Goal: Information Seeking & Learning: Check status

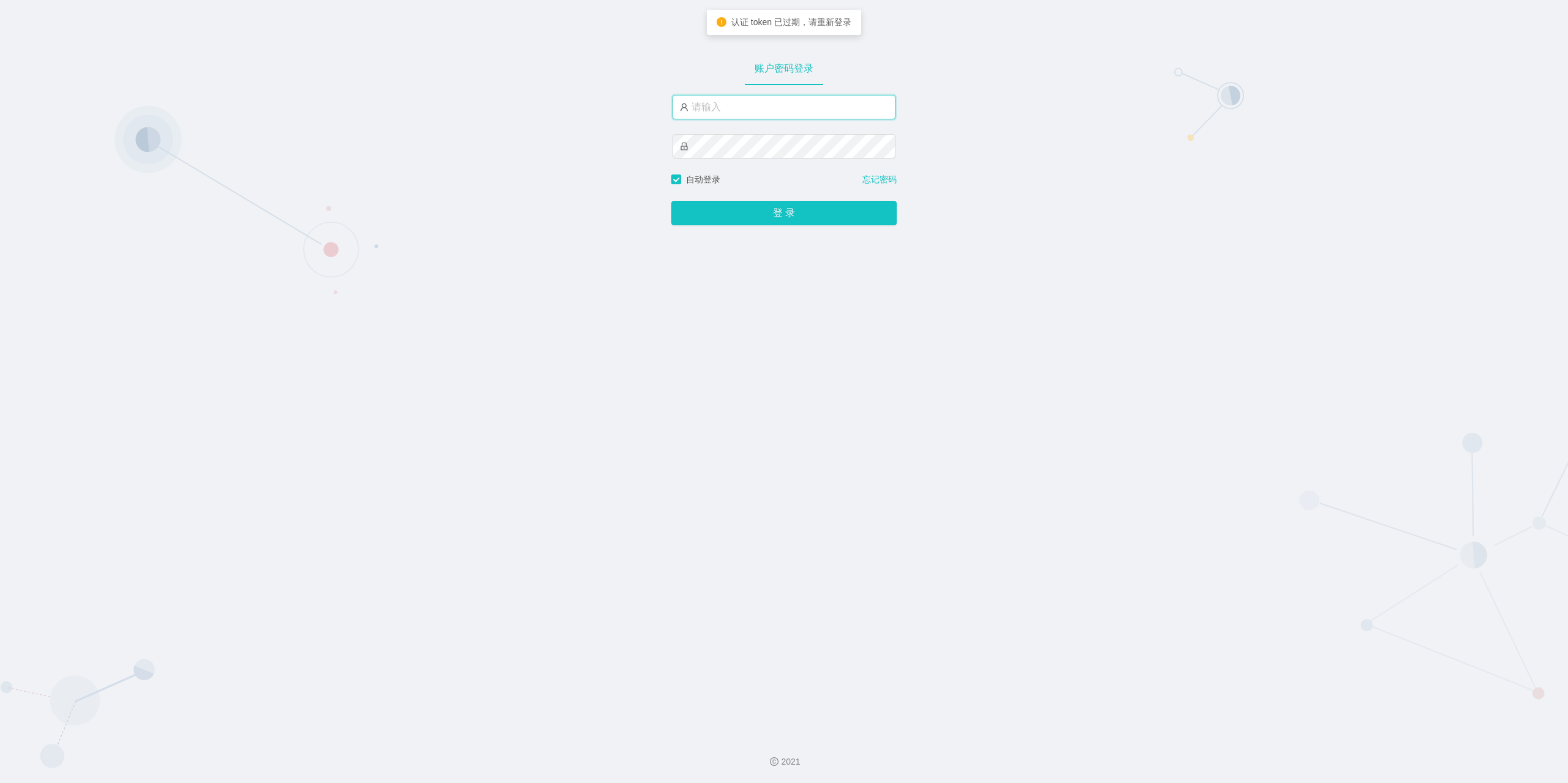
click at [755, 108] on input "text" at bounding box center [783, 108] width 223 height 25
type input "jishu"
click at [776, 219] on button "登 录" at bounding box center [784, 213] width 225 height 25
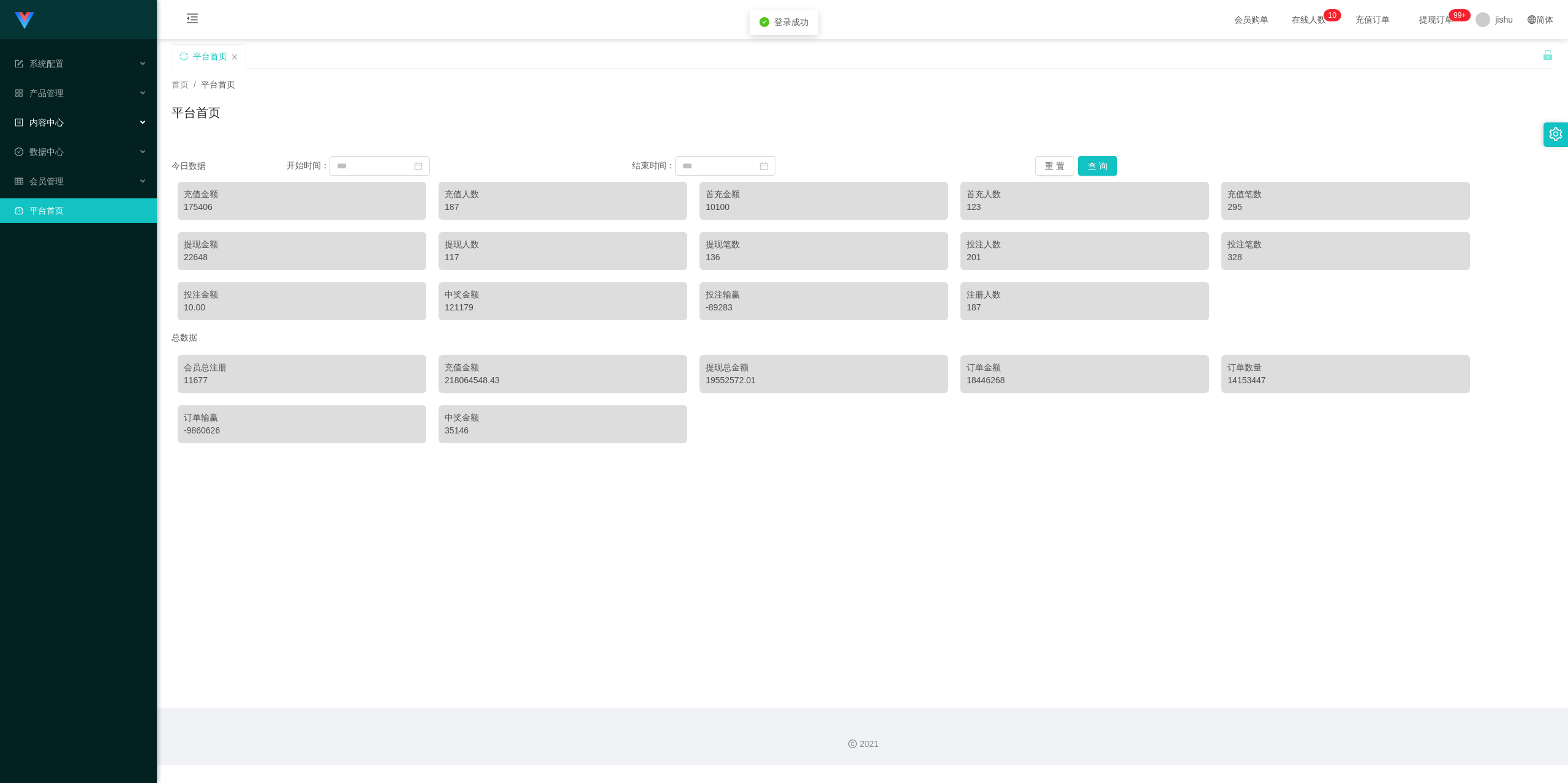
click at [79, 126] on div "内容中心" at bounding box center [78, 123] width 157 height 25
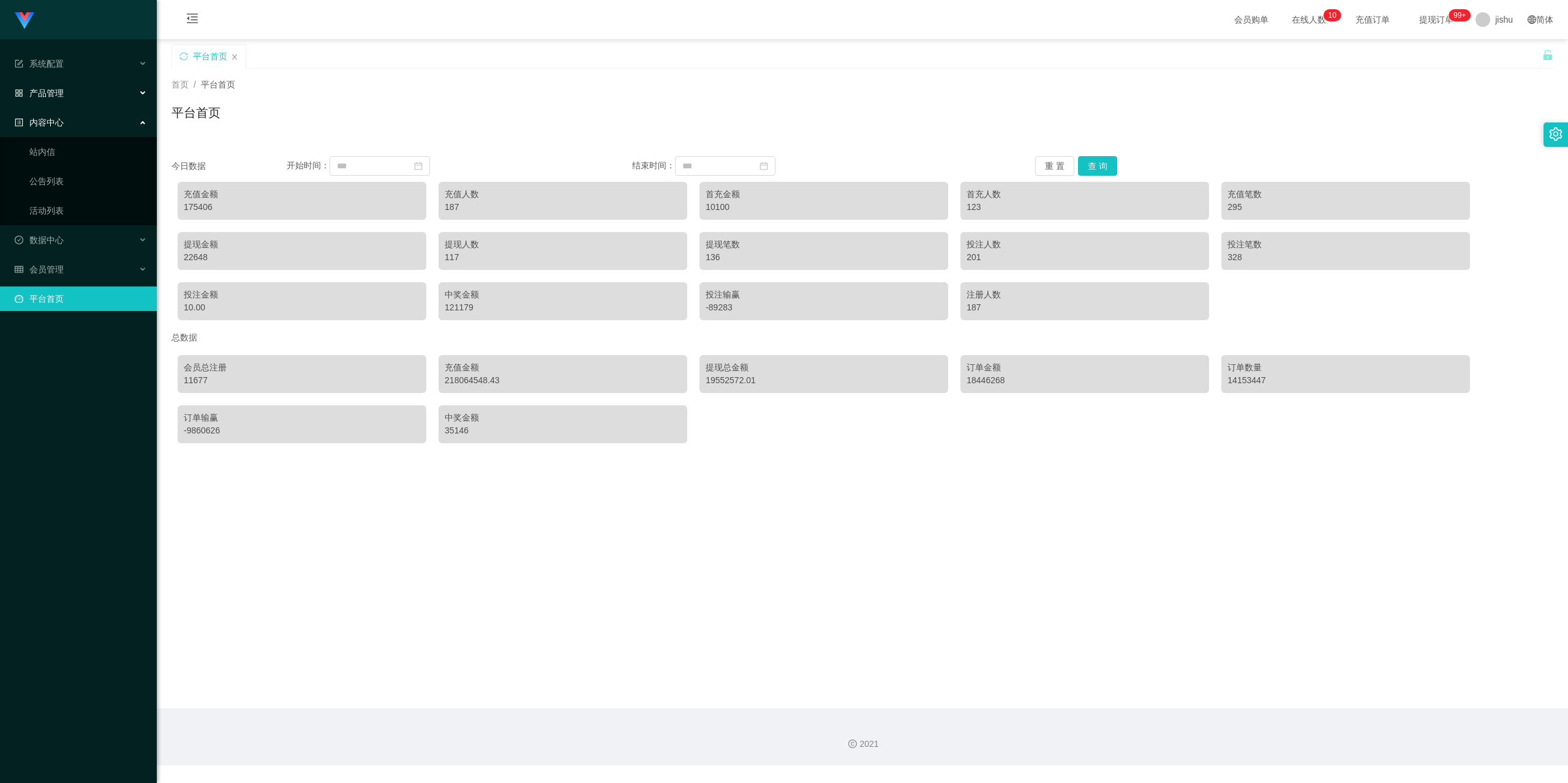
click at [72, 95] on div "产品管理" at bounding box center [78, 94] width 157 height 25
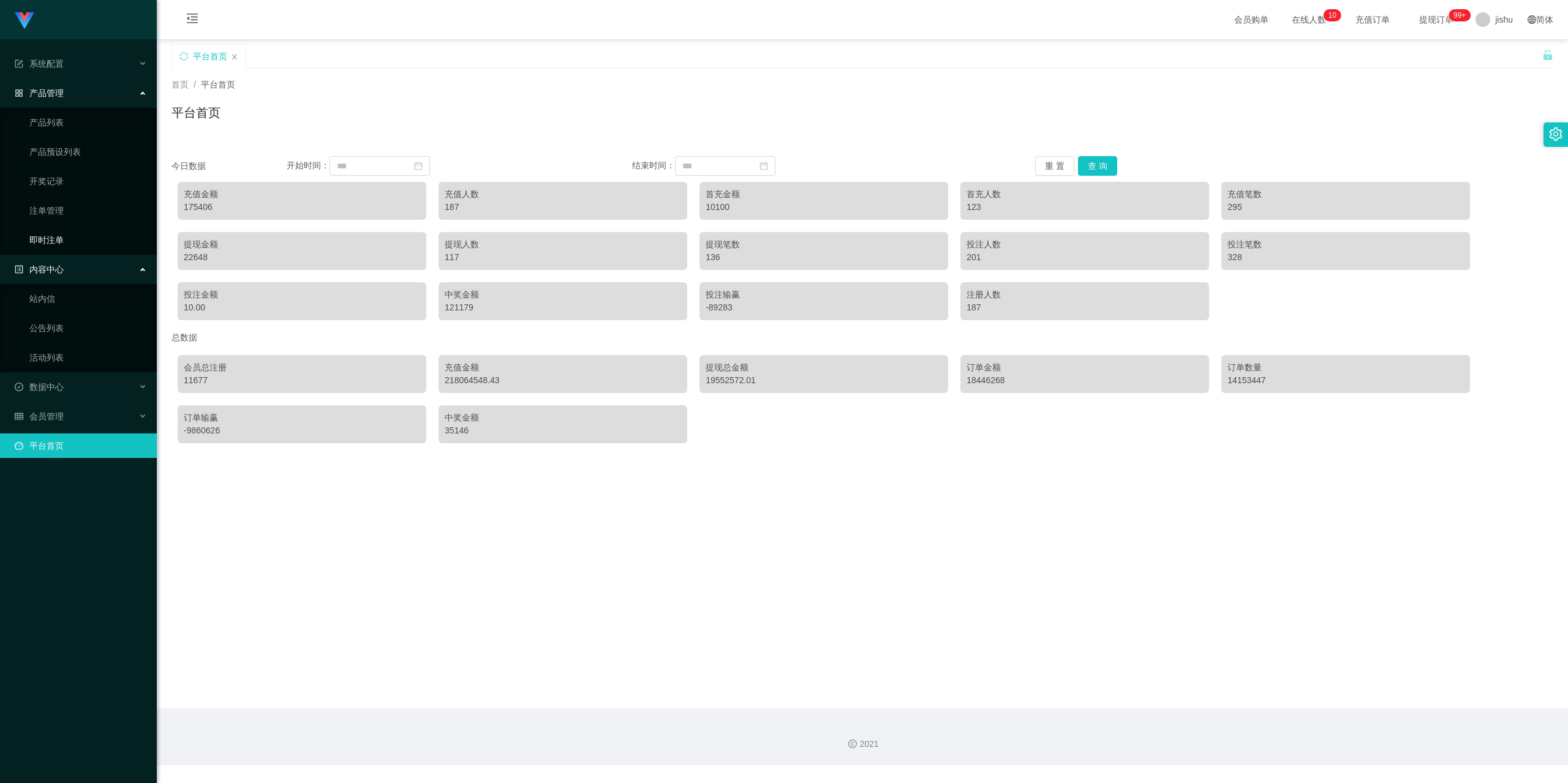
click at [63, 239] on link "即时注单" at bounding box center [88, 240] width 118 height 25
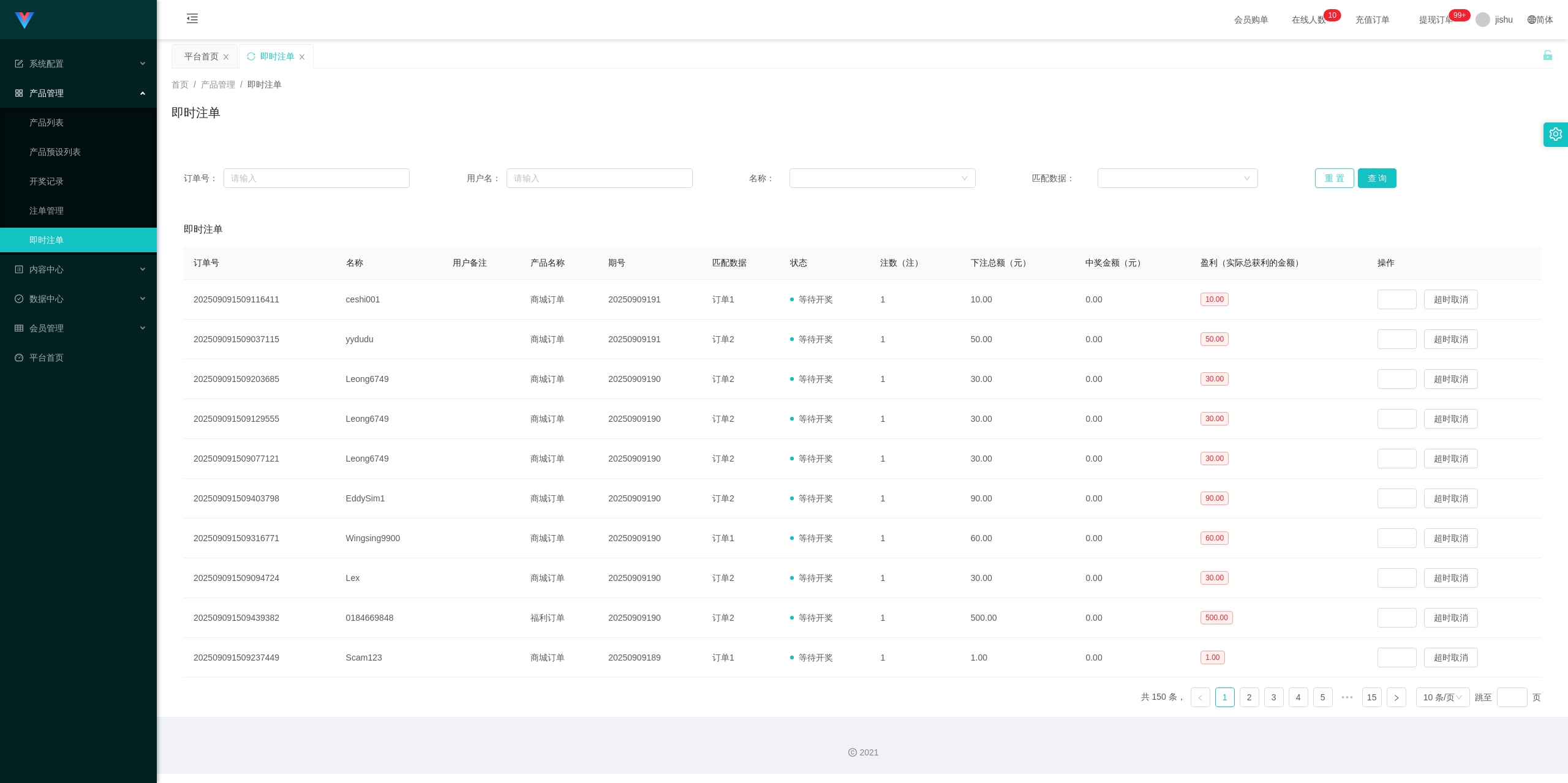
click at [1332, 177] on button "重 置" at bounding box center [1334, 178] width 39 height 20
click at [51, 181] on link "开奖记录" at bounding box center [88, 181] width 118 height 25
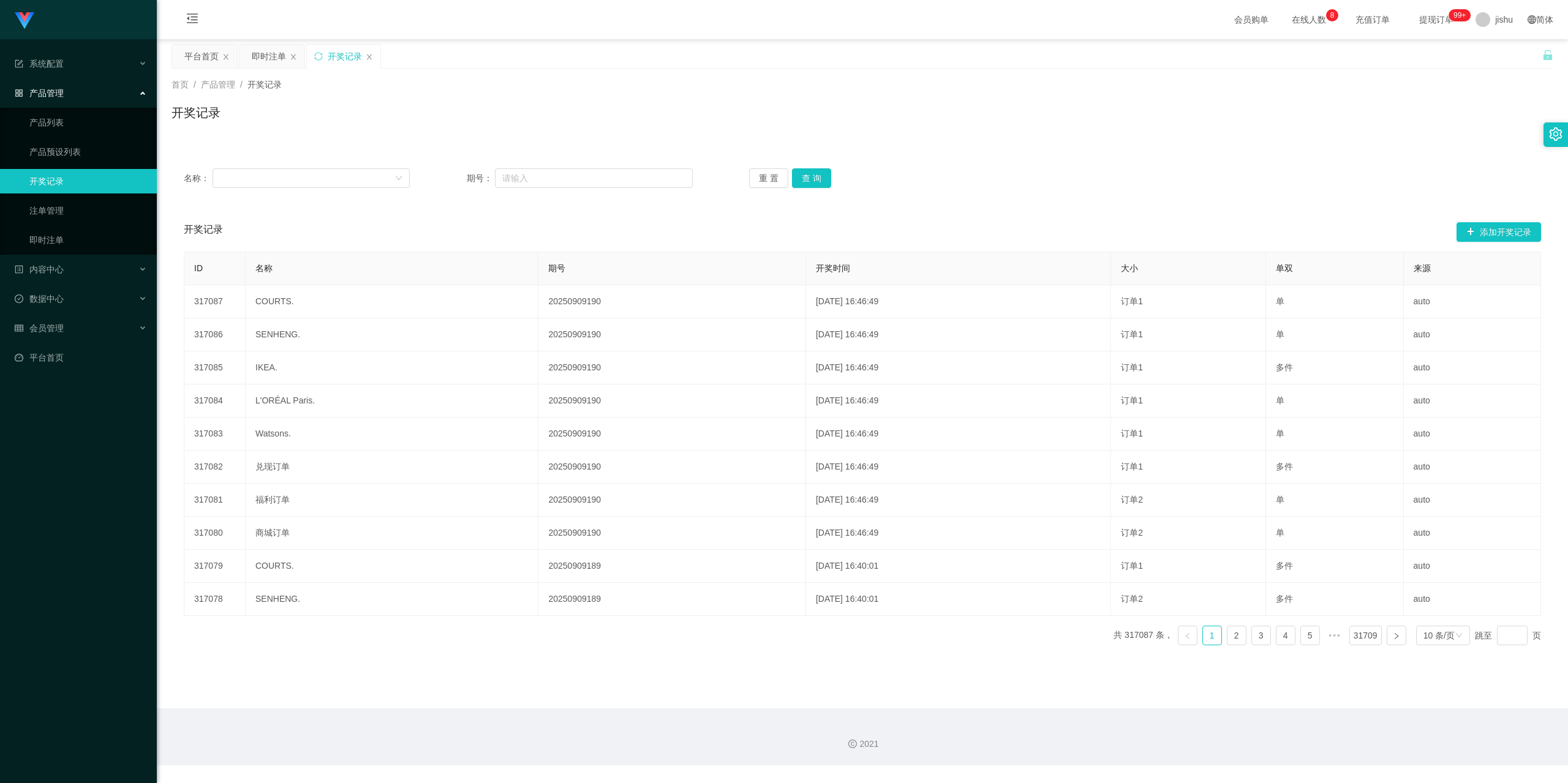
click at [52, 181] on link "开奖记录" at bounding box center [88, 181] width 118 height 25
click at [811, 180] on button "查 询" at bounding box center [811, 178] width 39 height 20
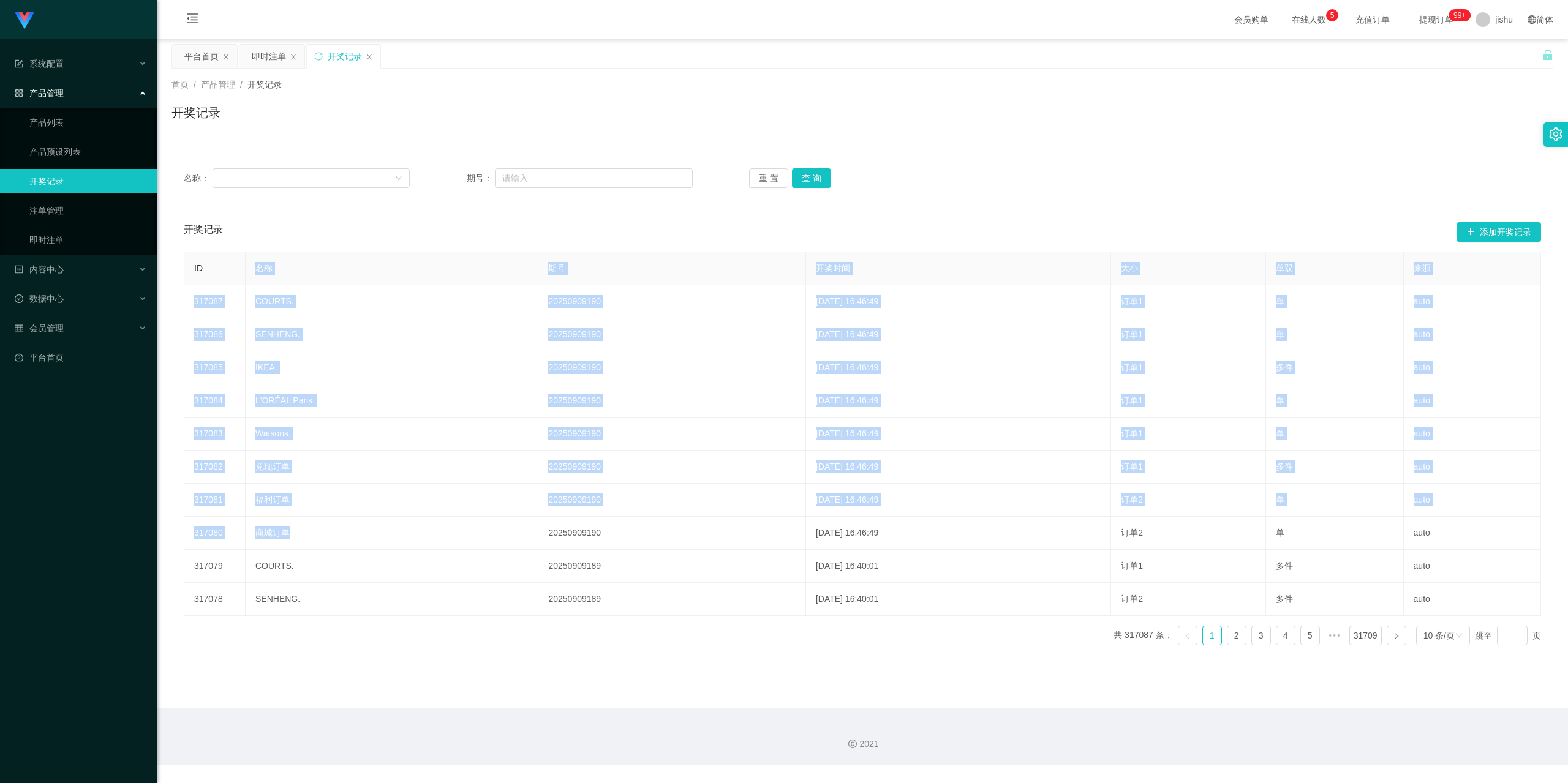
drag, startPoint x: 302, startPoint y: 539, endPoint x: 208, endPoint y: 282, distance: 273.7
click at [208, 282] on table "ID 名称 期号 开奖时间 大小 单双 来源 317087 COURTS. 20250909190 [DATE] 16:46:49 订单1 单 auto 31…" at bounding box center [863, 434] width 1357 height 365
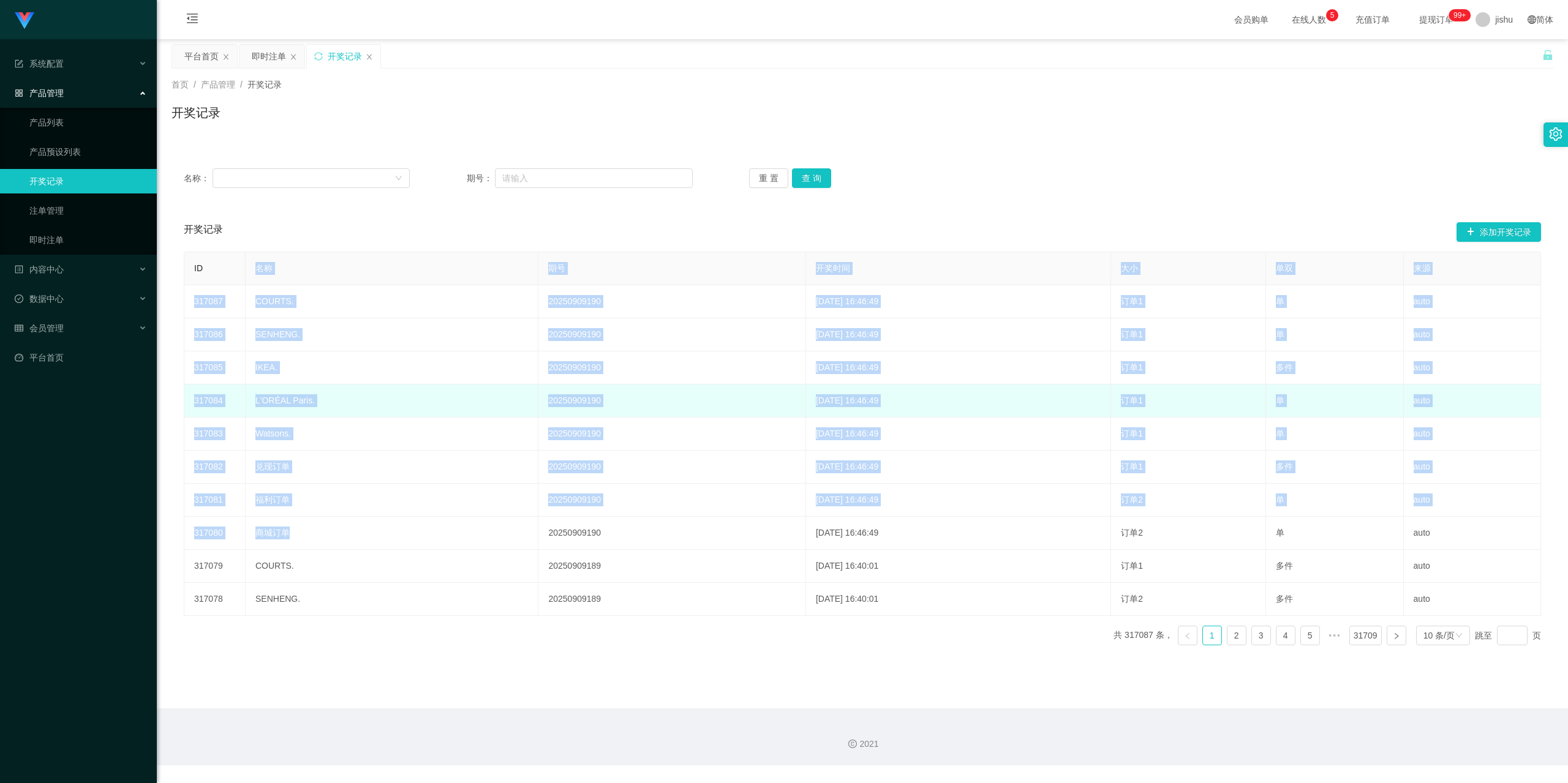
click at [375, 416] on td "L'ORÉAL Paris." at bounding box center [391, 401] width 293 height 33
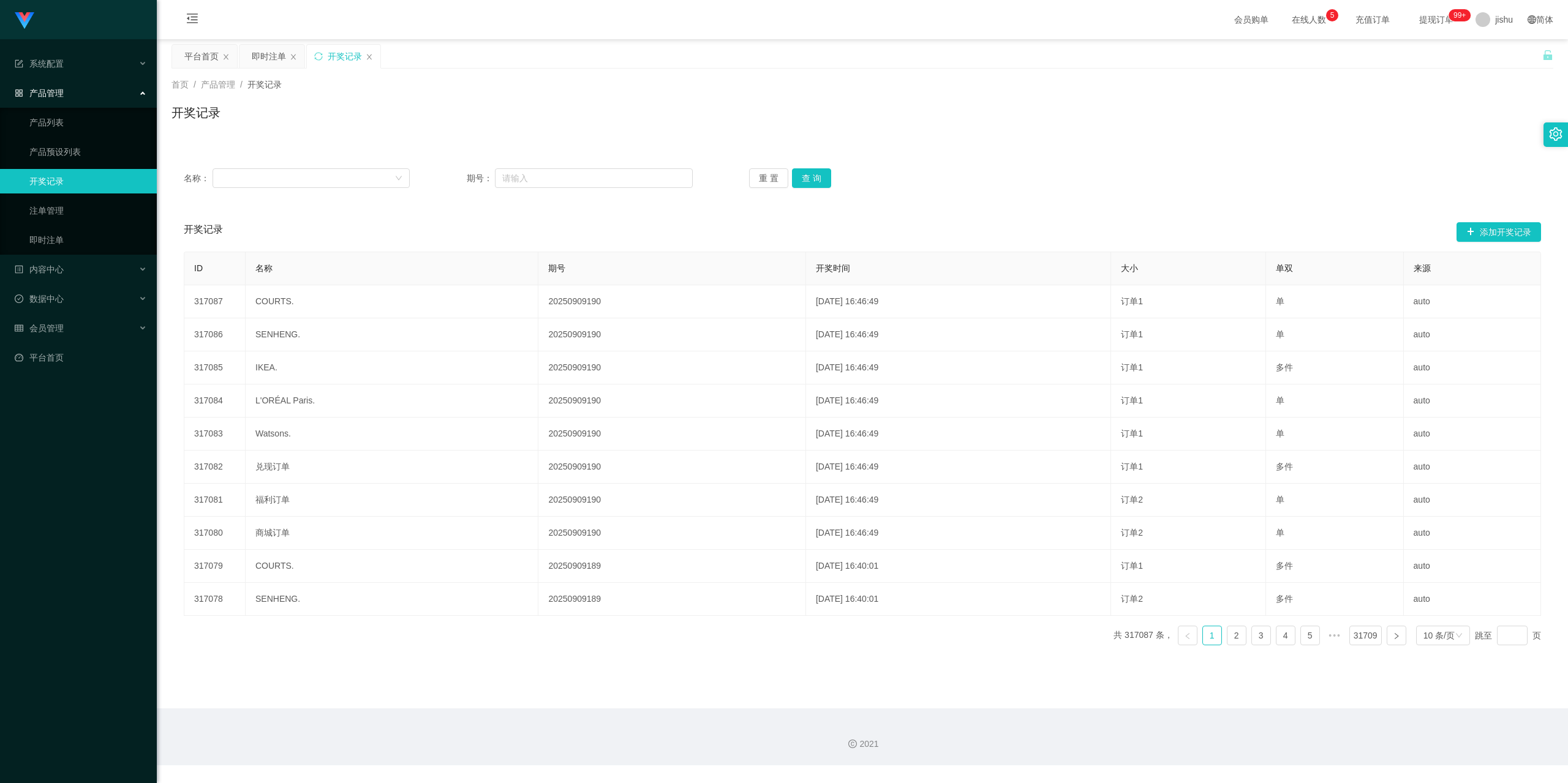
click at [55, 183] on link "开奖记录" at bounding box center [88, 181] width 118 height 25
click at [65, 244] on link "即时注单" at bounding box center [88, 240] width 118 height 25
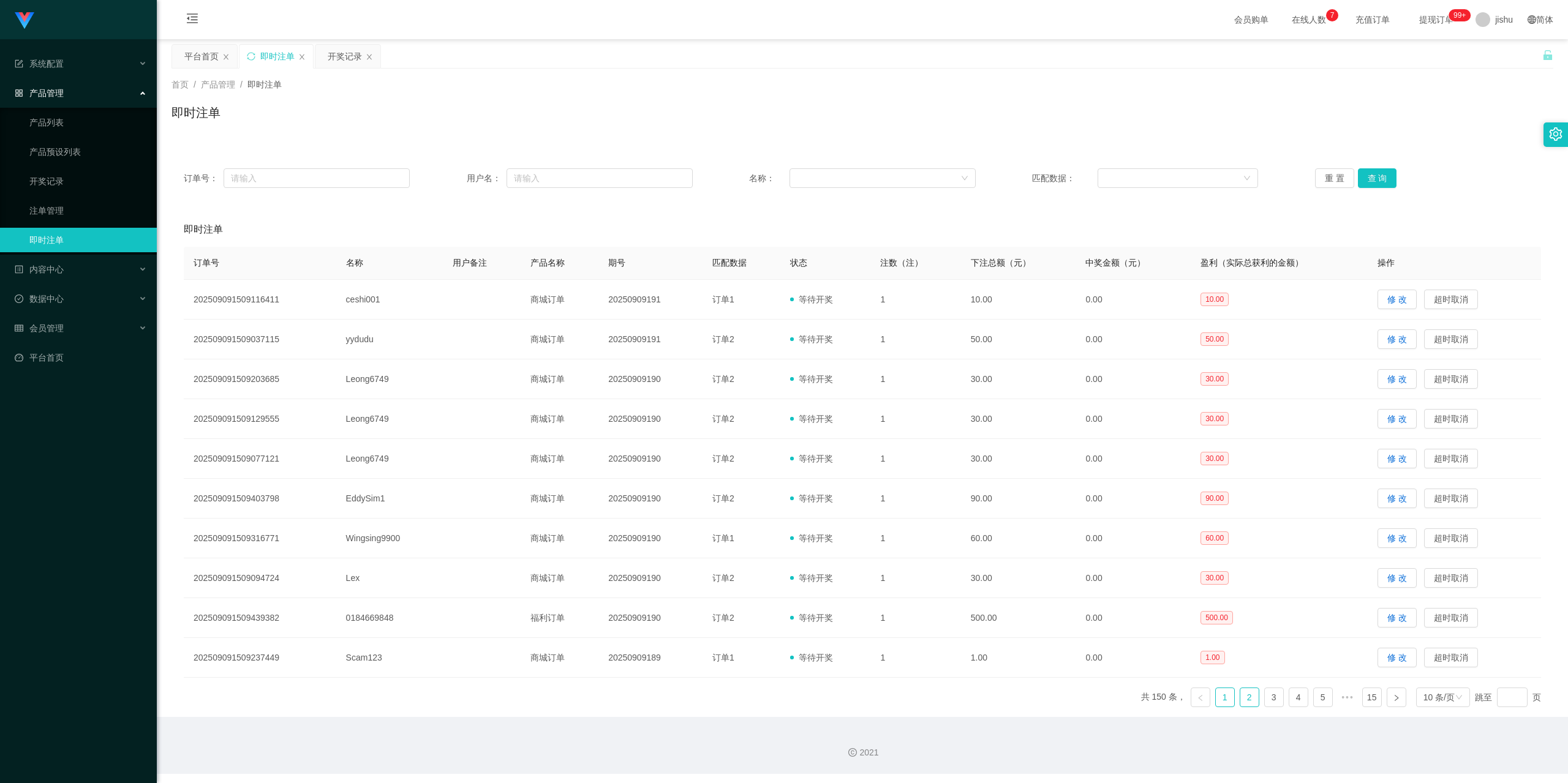
click at [1241, 700] on link "2" at bounding box center [1250, 698] width 18 height 18
click at [1265, 700] on link "3" at bounding box center [1274, 698] width 18 height 18
click at [1279, 700] on ul "共 150 条， 1 2 3 4 5 ••• 15 10 条/页 跳至 页" at bounding box center [1341, 698] width 400 height 20
click at [1290, 698] on link "4" at bounding box center [1299, 698] width 18 height 18
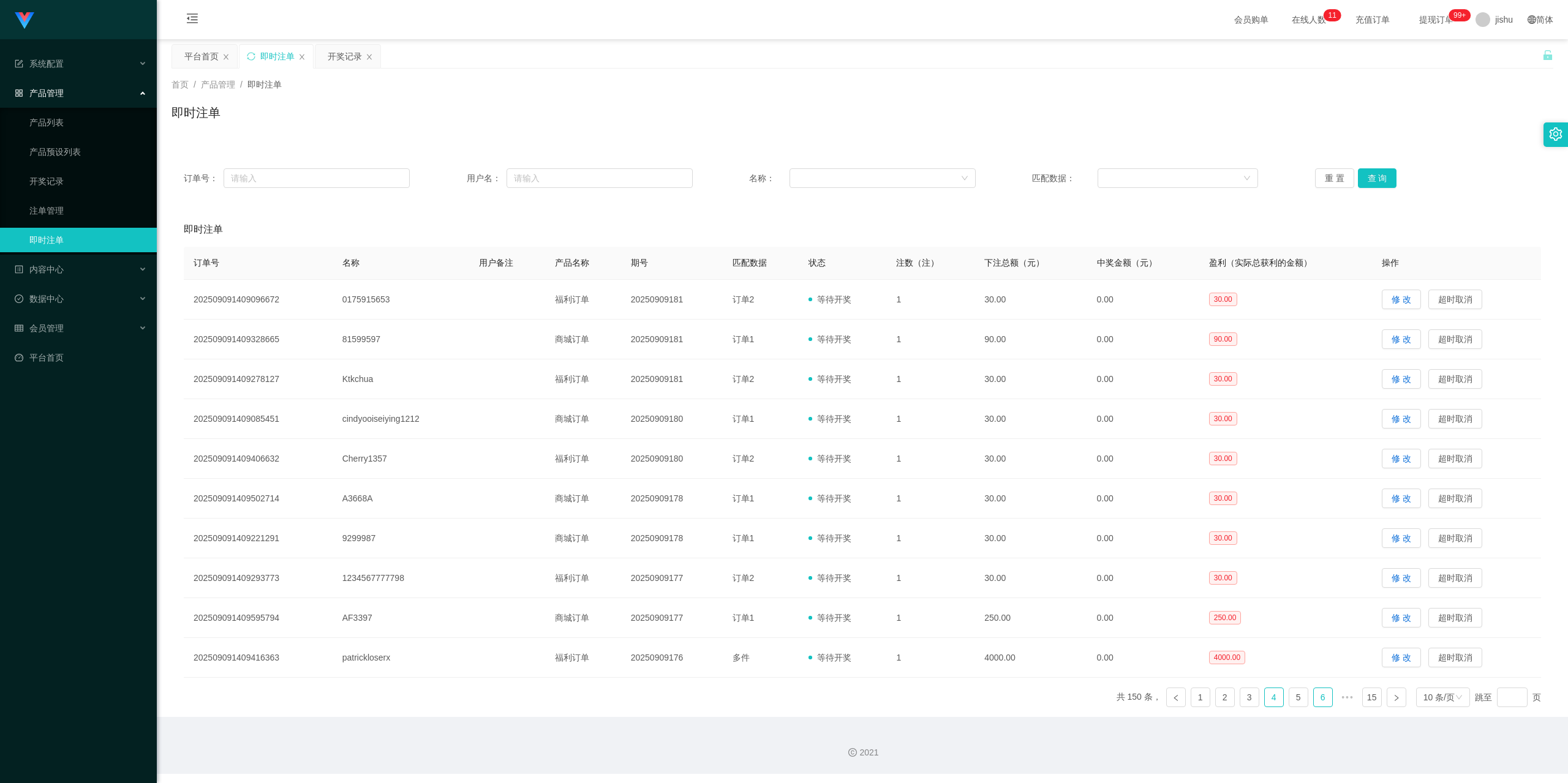
click at [1314, 699] on link "6" at bounding box center [1323, 698] width 18 height 18
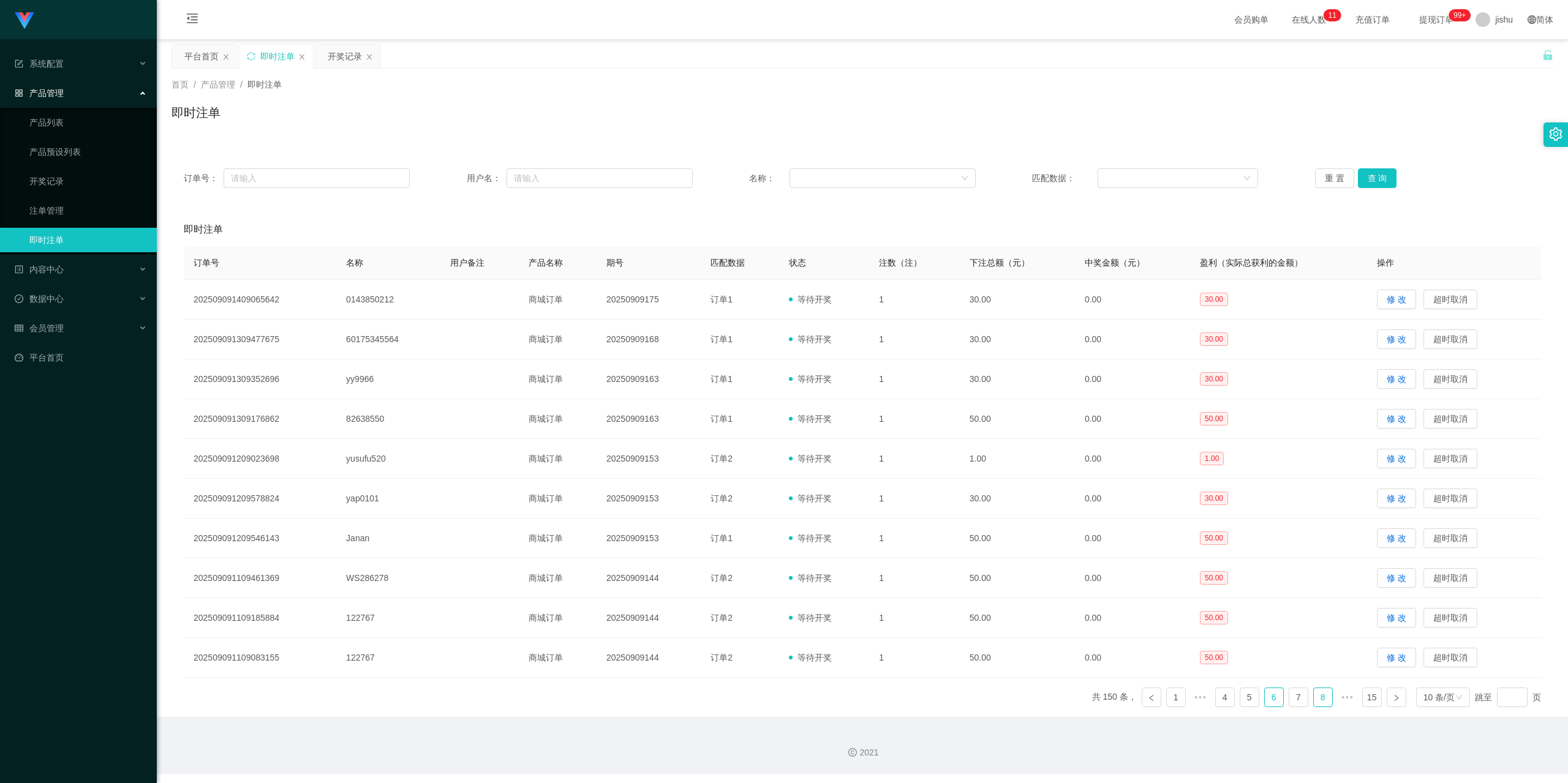
click at [1315, 699] on link "8" at bounding box center [1323, 698] width 18 height 18
click at [1315, 699] on link "10" at bounding box center [1323, 698] width 18 height 18
click at [1315, 699] on link "13" at bounding box center [1323, 698] width 18 height 18
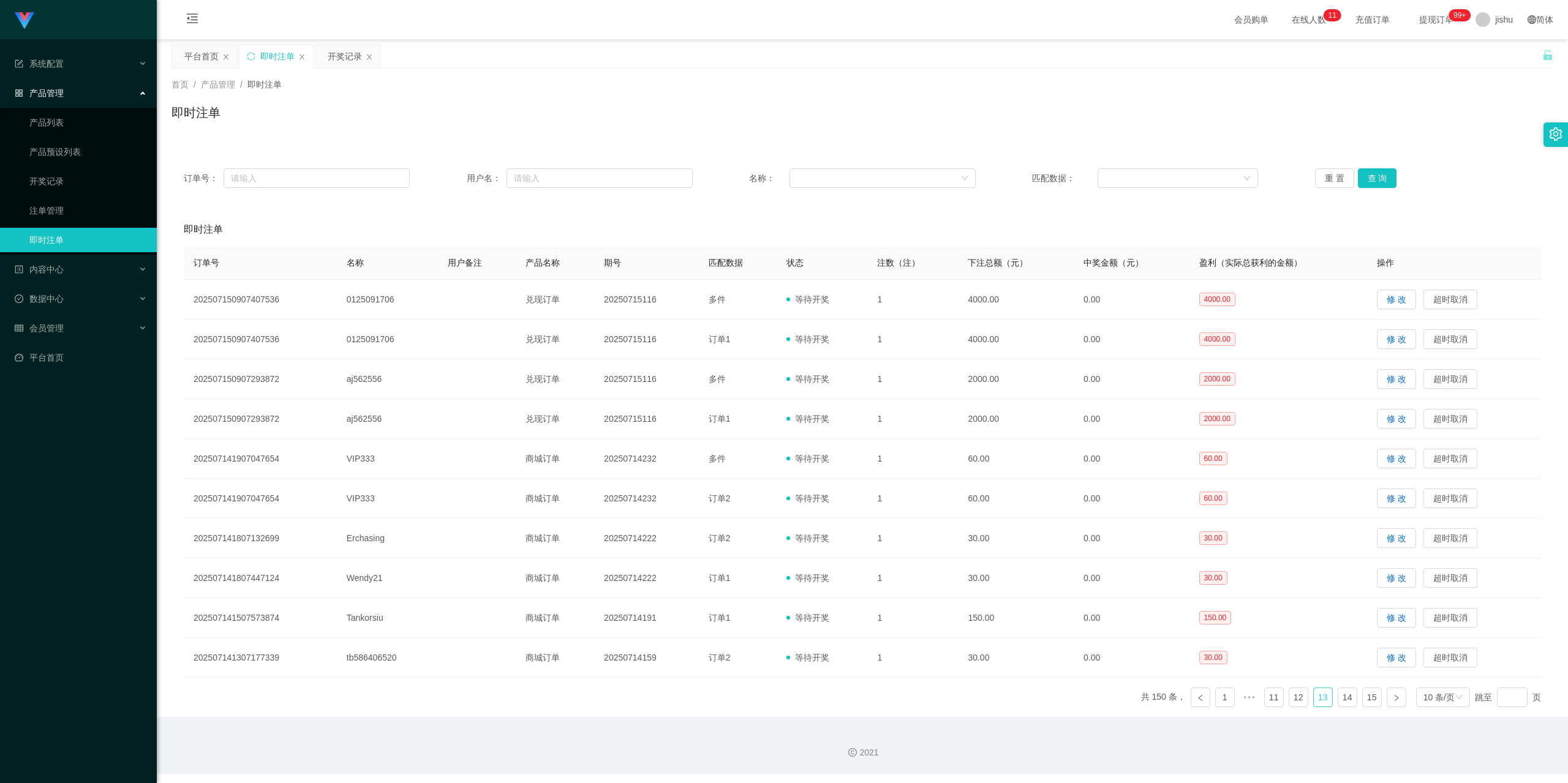
click at [1315, 699] on link "13" at bounding box center [1323, 698] width 18 height 18
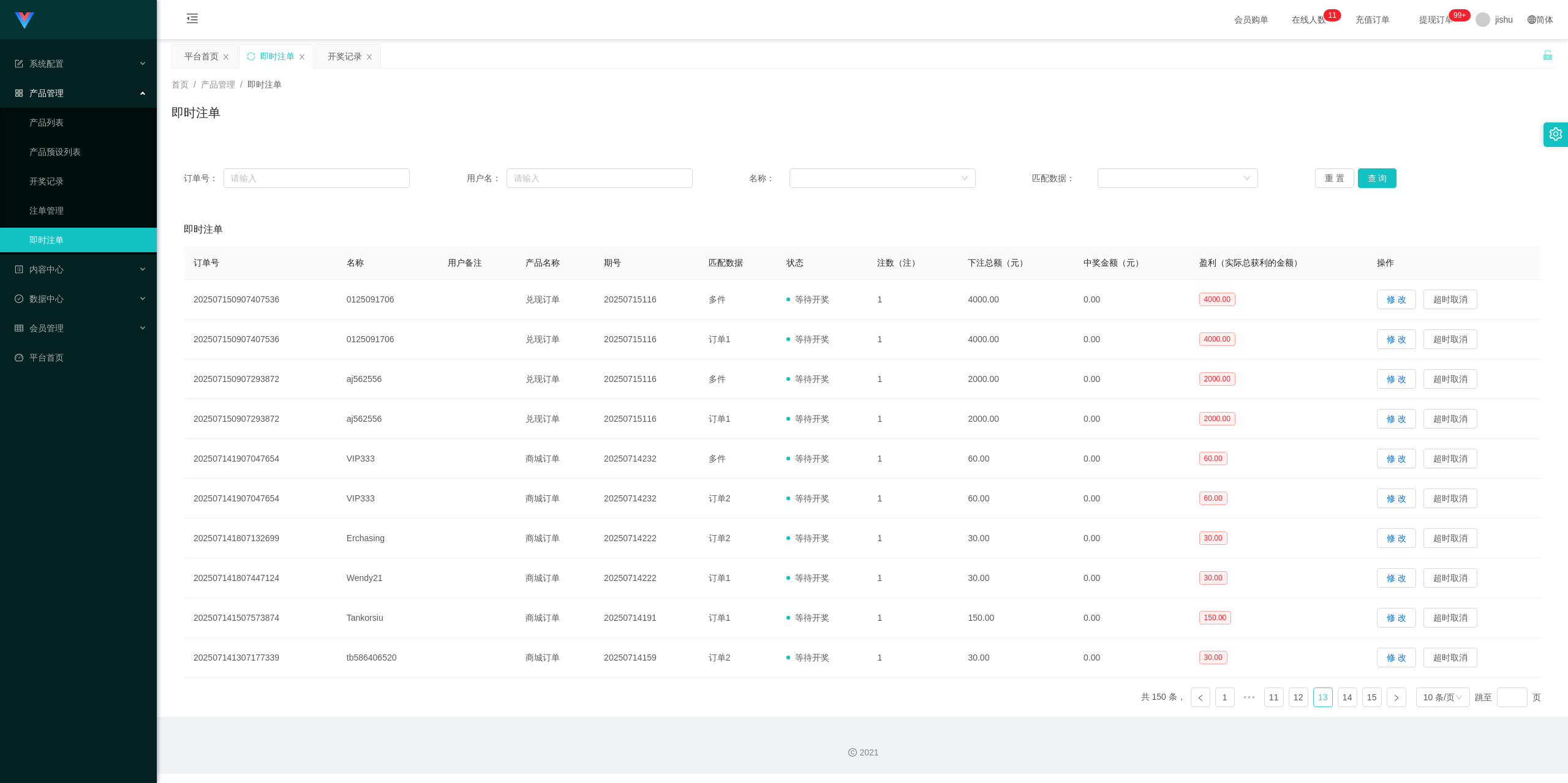
click at [1315, 699] on link "13" at bounding box center [1323, 698] width 18 height 18
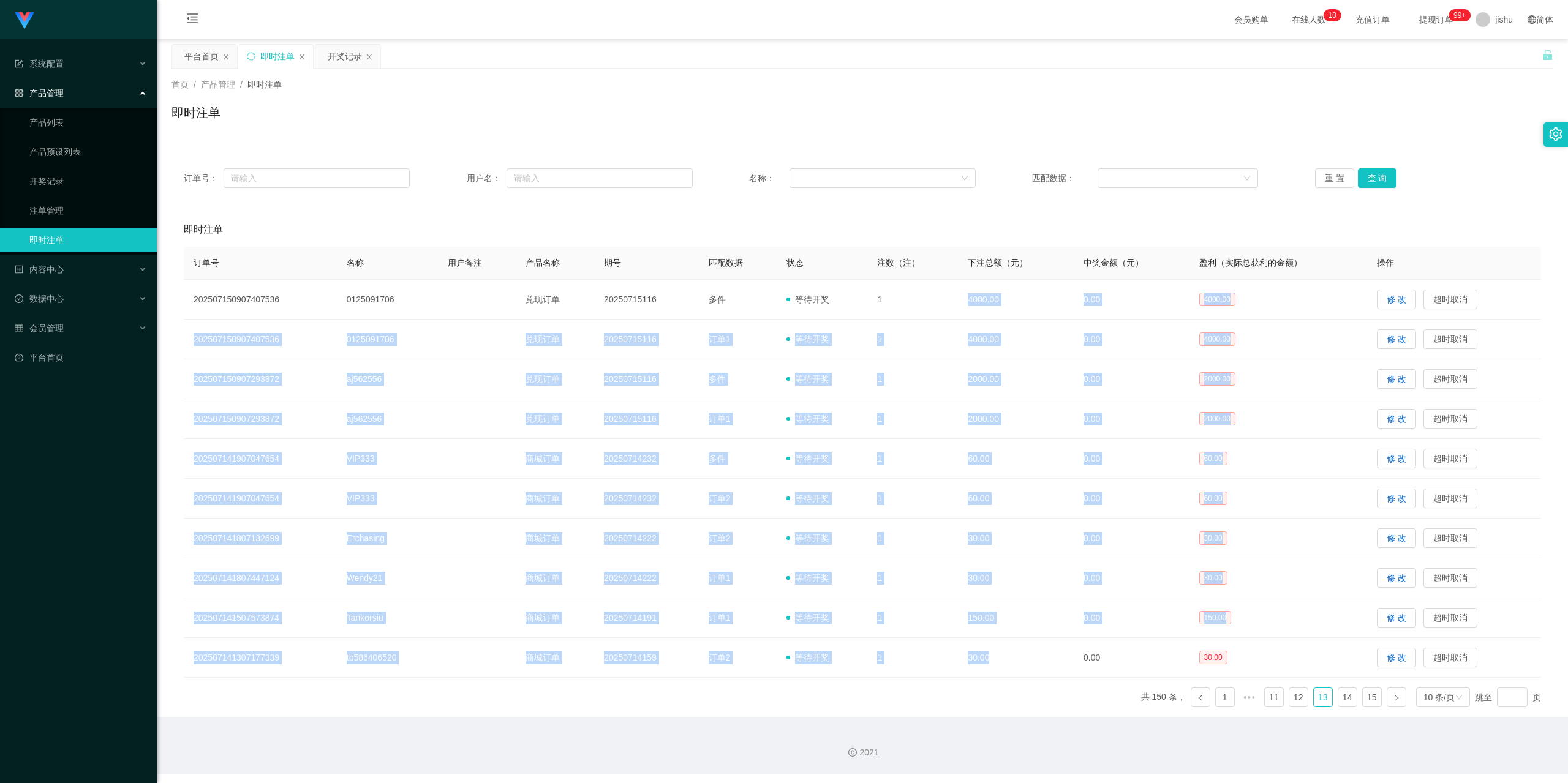
drag, startPoint x: 961, startPoint y: 321, endPoint x: 1005, endPoint y: 679, distance: 360.7
click at [1005, 674] on tbody "202507150907407536 0125091706 兑现订单 20250715116 多件 等待开奖 1 4000.00 0.00 4000.00 修…" at bounding box center [863, 479] width 1357 height 398
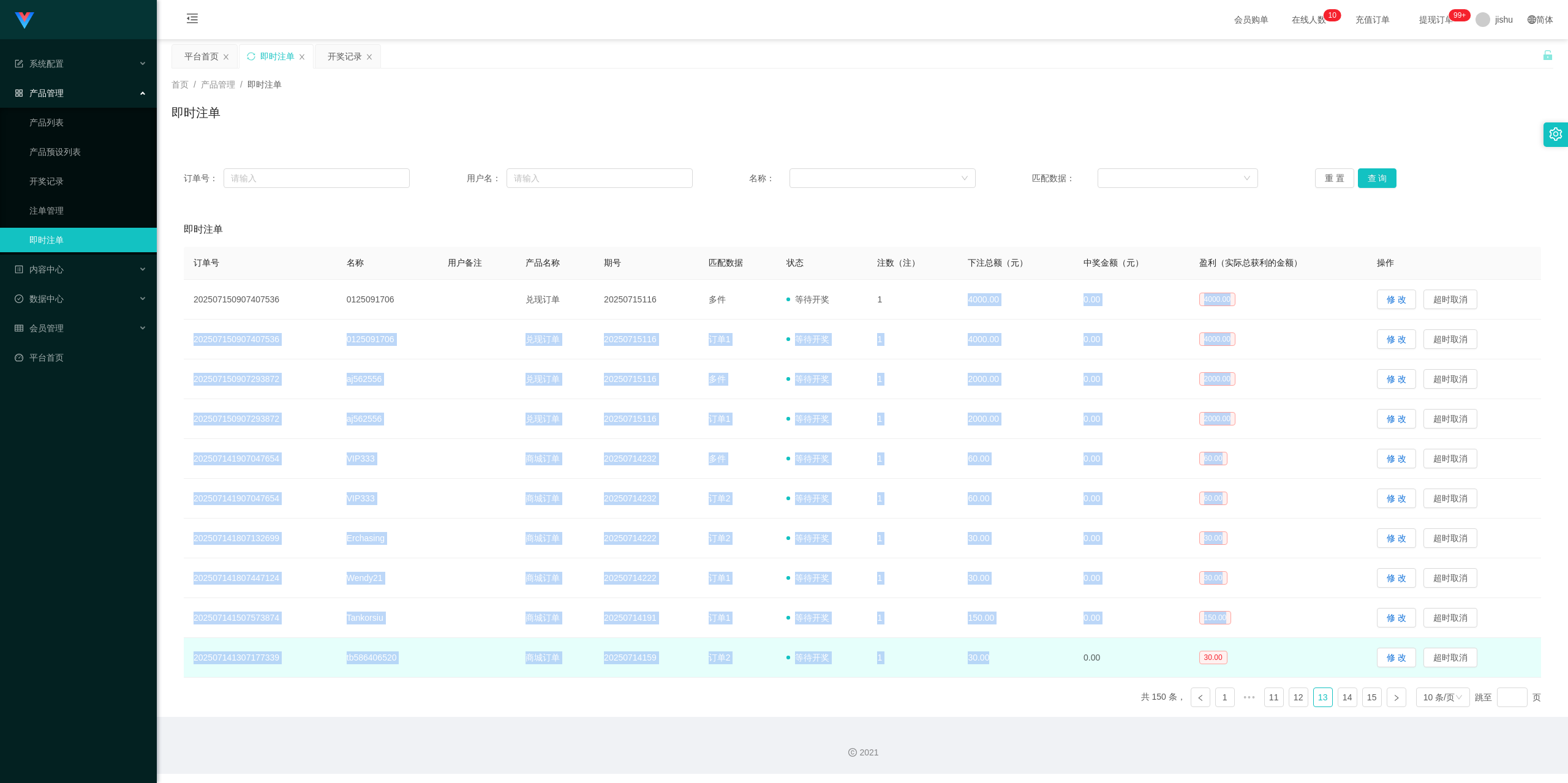
click at [1005, 674] on td "30.00" at bounding box center [1016, 658] width 116 height 40
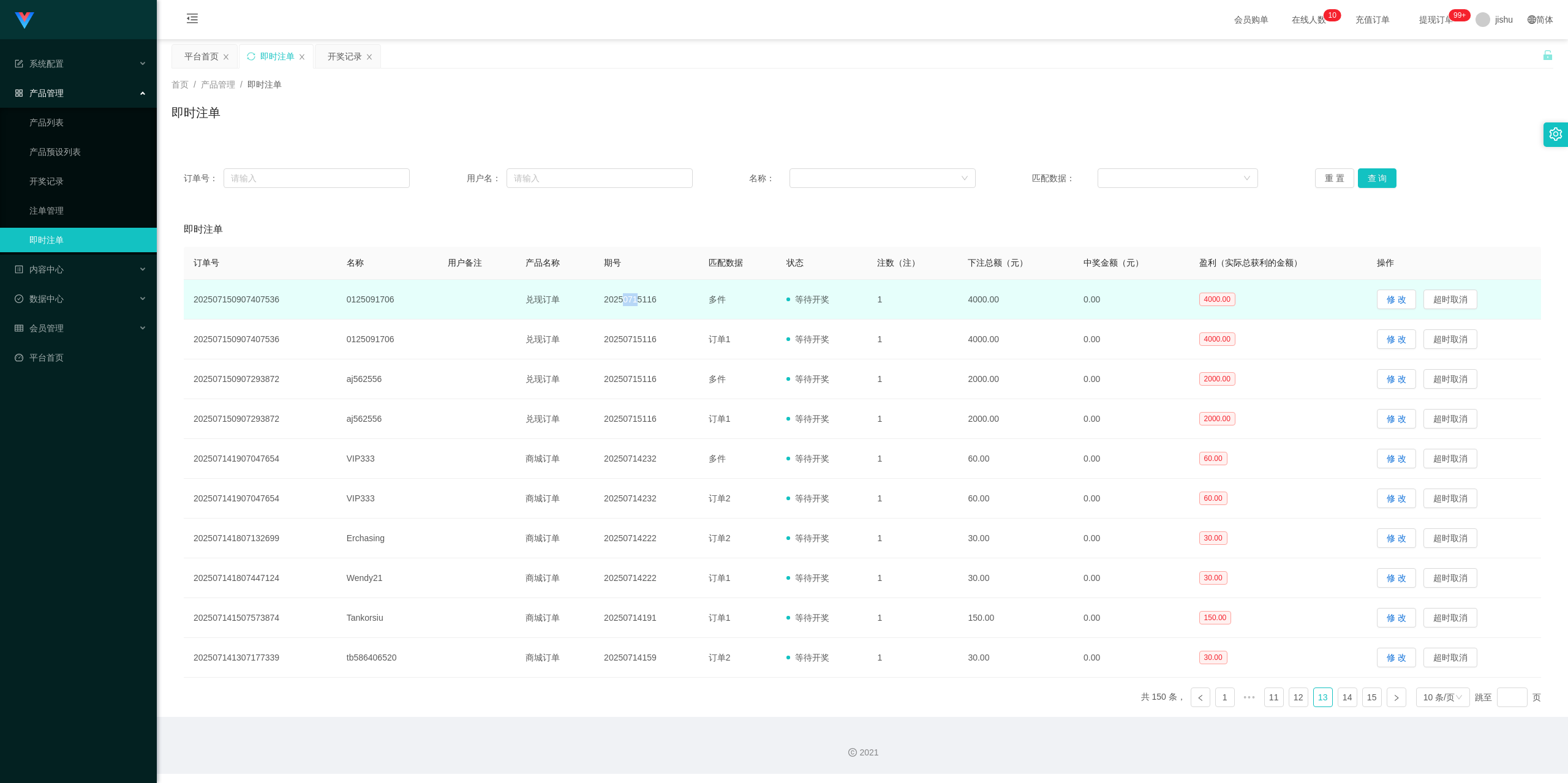
drag, startPoint x: 622, startPoint y: 300, endPoint x: 642, endPoint y: 301, distance: 20.0
click at [641, 297] on td "20250715116" at bounding box center [646, 300] width 104 height 40
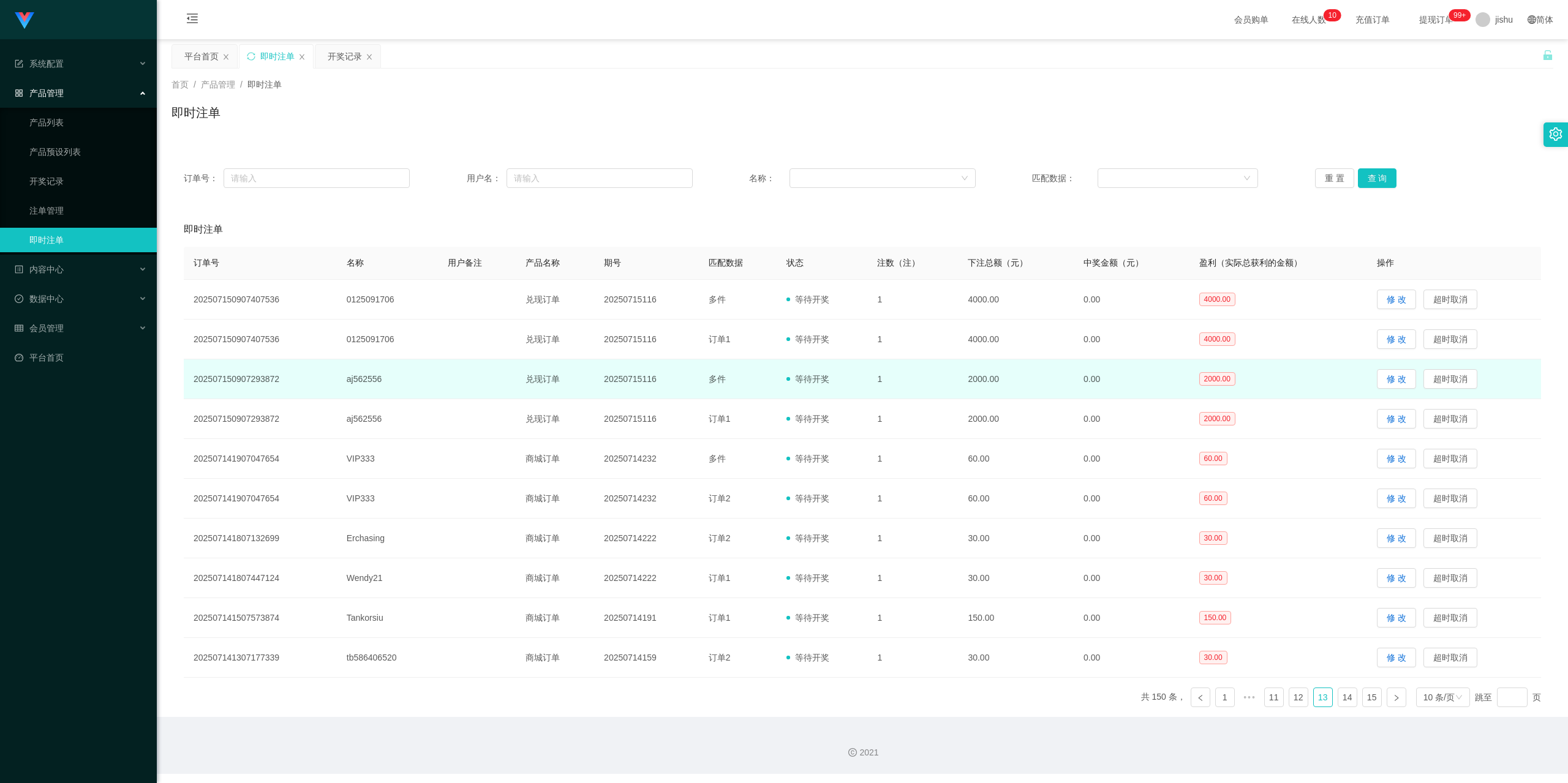
click at [617, 383] on td "20250715116" at bounding box center [646, 379] width 104 height 40
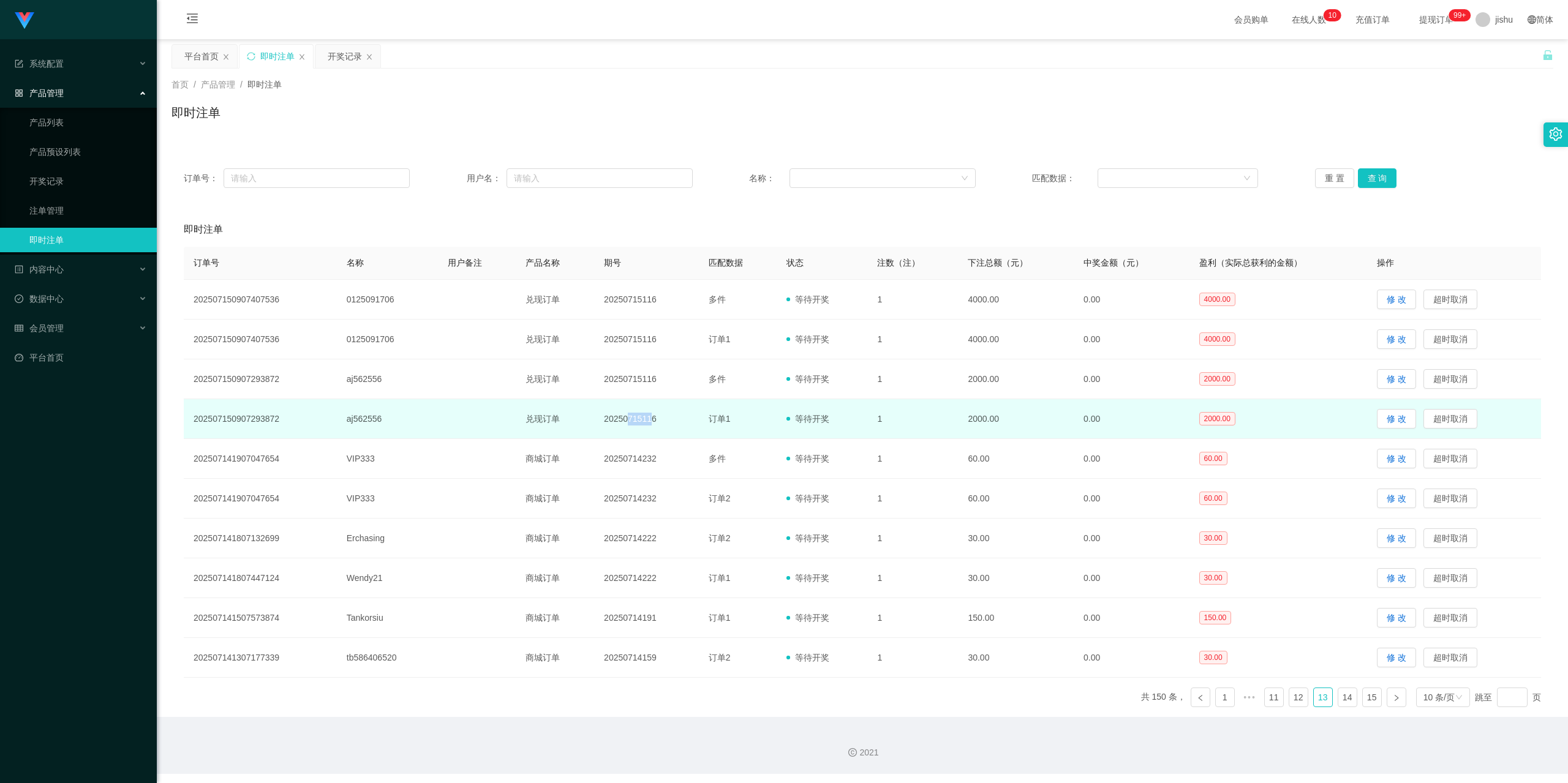
drag, startPoint x: 621, startPoint y: 416, endPoint x: 654, endPoint y: 419, distance: 33.1
click at [654, 419] on td "20250715116" at bounding box center [646, 419] width 104 height 40
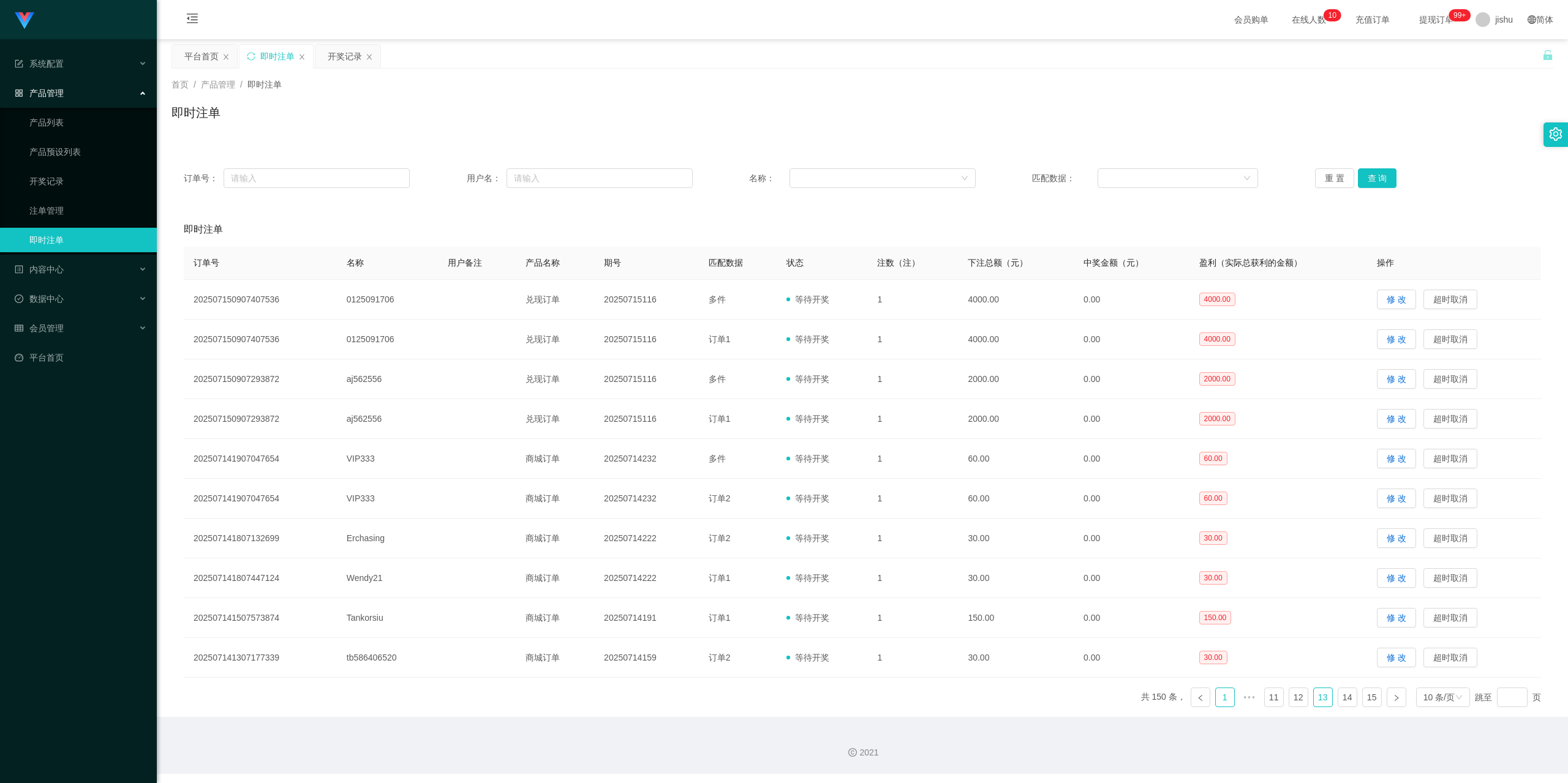
click at [1217, 696] on link "1" at bounding box center [1225, 698] width 18 height 18
click at [1247, 698] on link "2" at bounding box center [1250, 698] width 18 height 18
click at [1270, 698] on link "3" at bounding box center [1274, 698] width 18 height 18
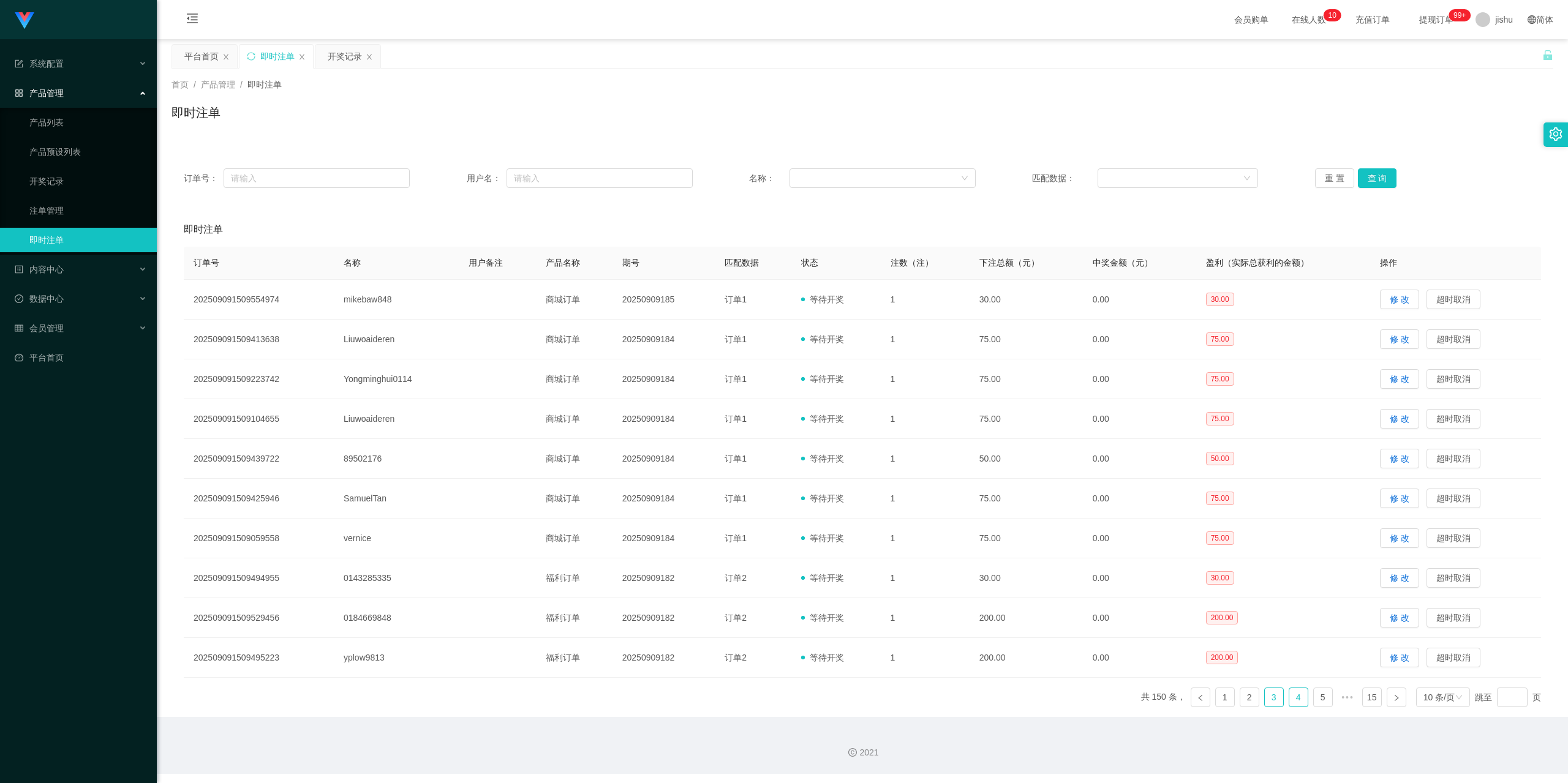
click at [1290, 697] on link "4" at bounding box center [1299, 698] width 18 height 18
click at [1293, 700] on link "5" at bounding box center [1299, 698] width 18 height 18
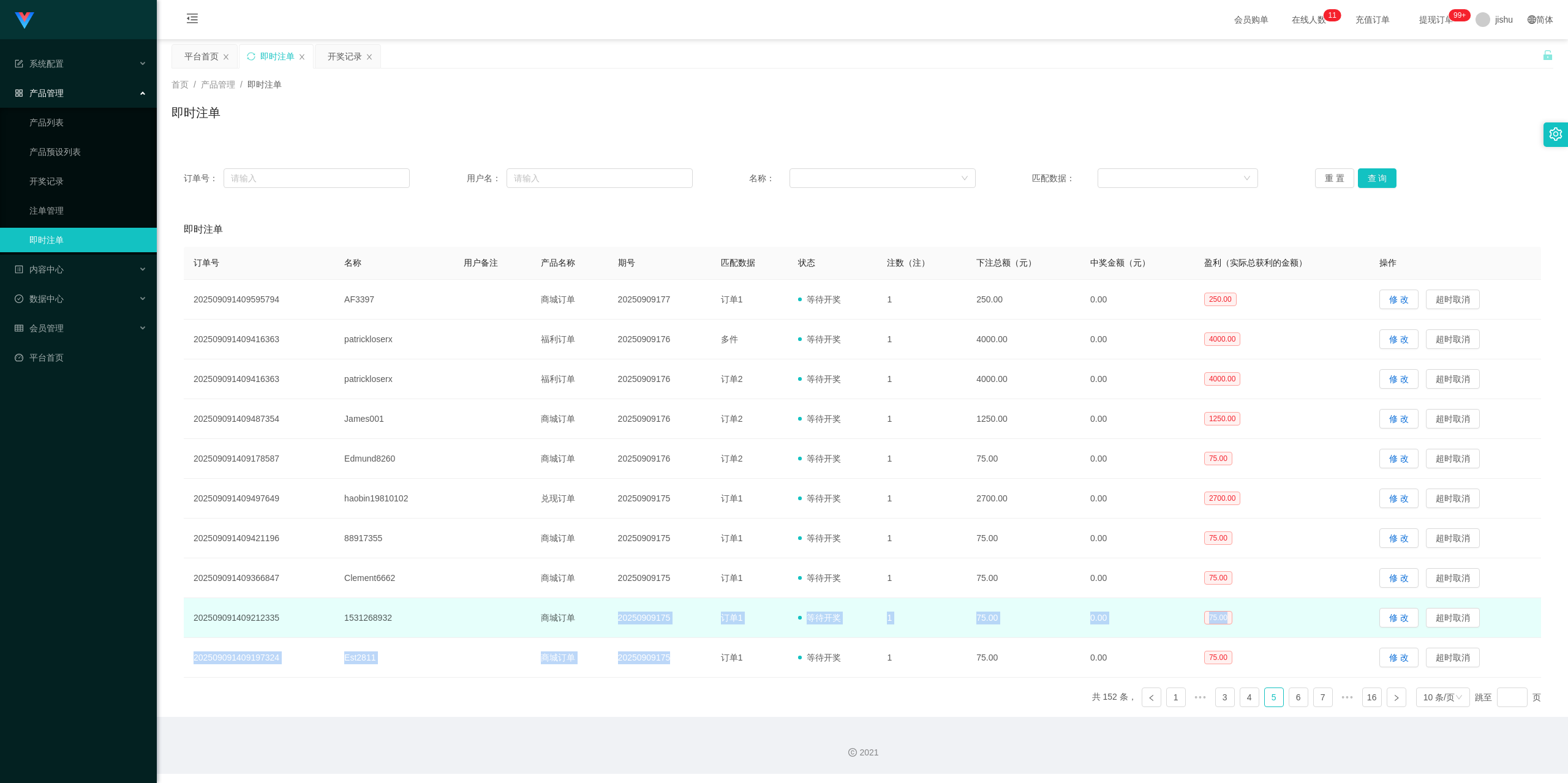
drag, startPoint x: 680, startPoint y: 658, endPoint x: 612, endPoint y: 627, distance: 74.7
click at [612, 627] on tbody "202509091409595794 AF3397 商城订单 20250909177 订单1 等待开奖 1 250.00 0.00 250.00 修 改 超时…" at bounding box center [863, 479] width 1357 height 398
click at [629, 619] on td "20250909175" at bounding box center [660, 618] width 103 height 40
drag, startPoint x: 612, startPoint y: 619, endPoint x: 671, endPoint y: 619, distance: 59.0
click at [671, 619] on td "20250909175" at bounding box center [660, 618] width 103 height 40
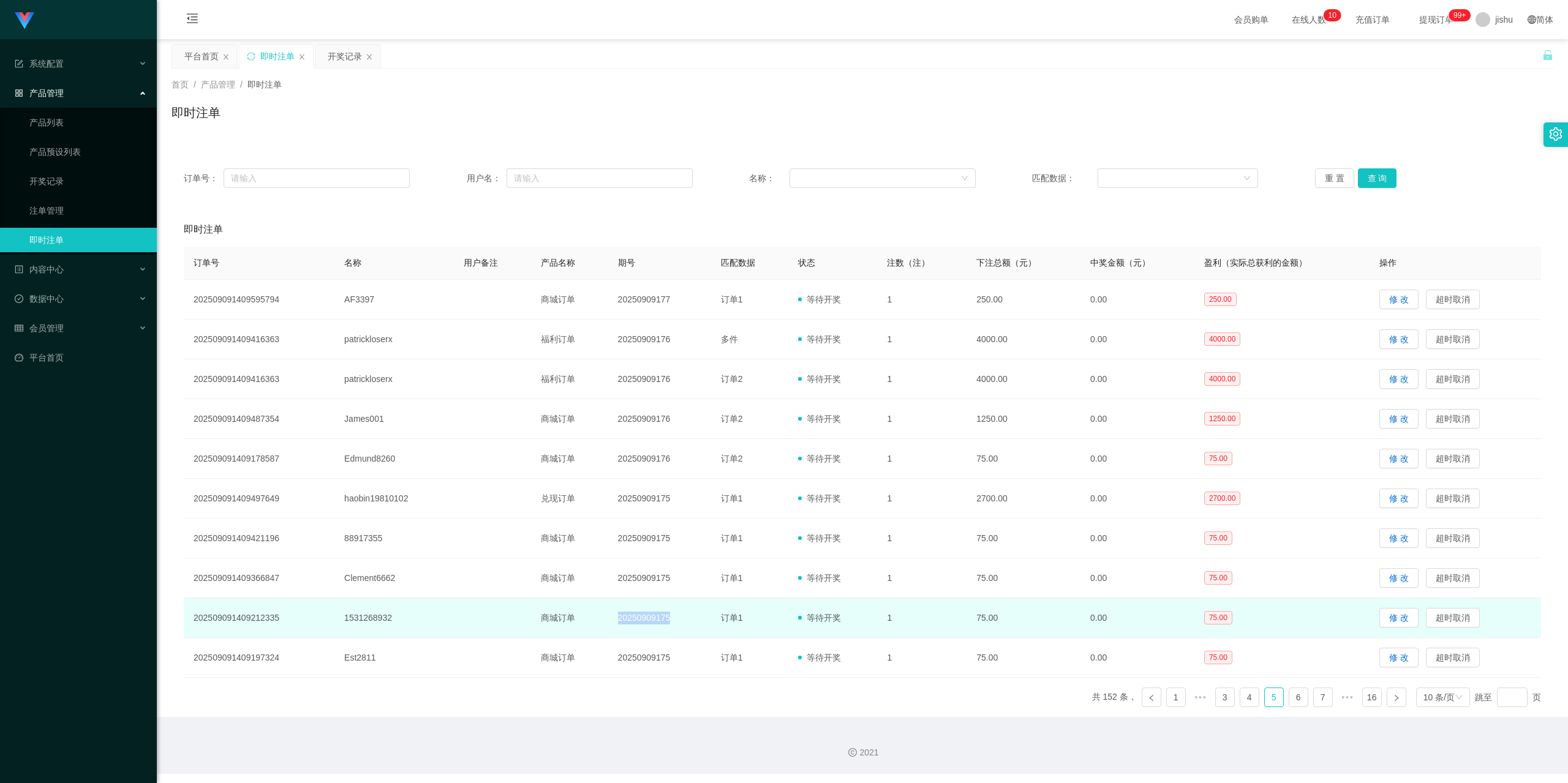
click at [649, 621] on td "20250909175" at bounding box center [660, 618] width 103 height 40
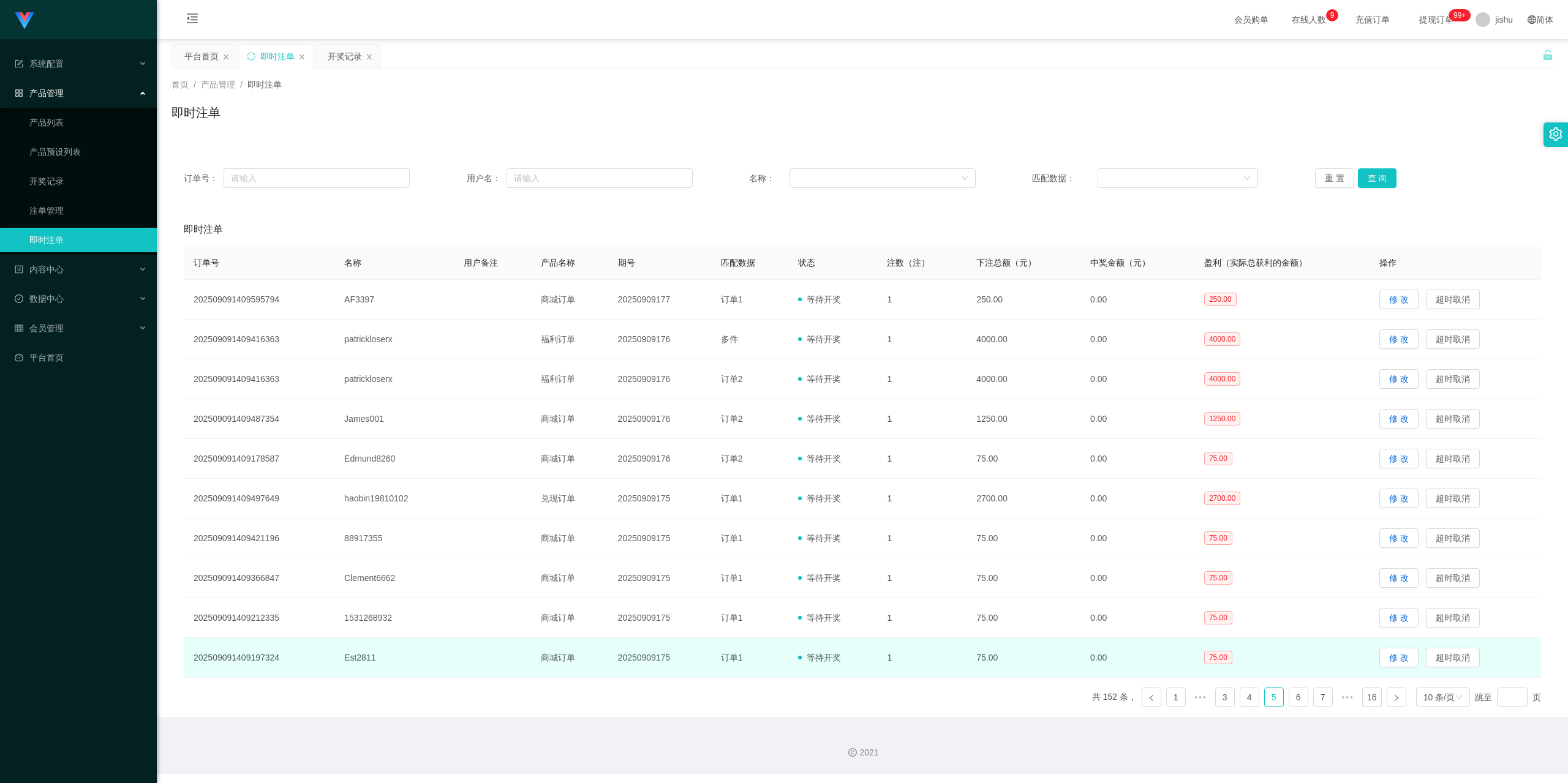
click at [651, 659] on td "20250909175" at bounding box center [660, 658] width 103 height 40
copy td "20250909175"
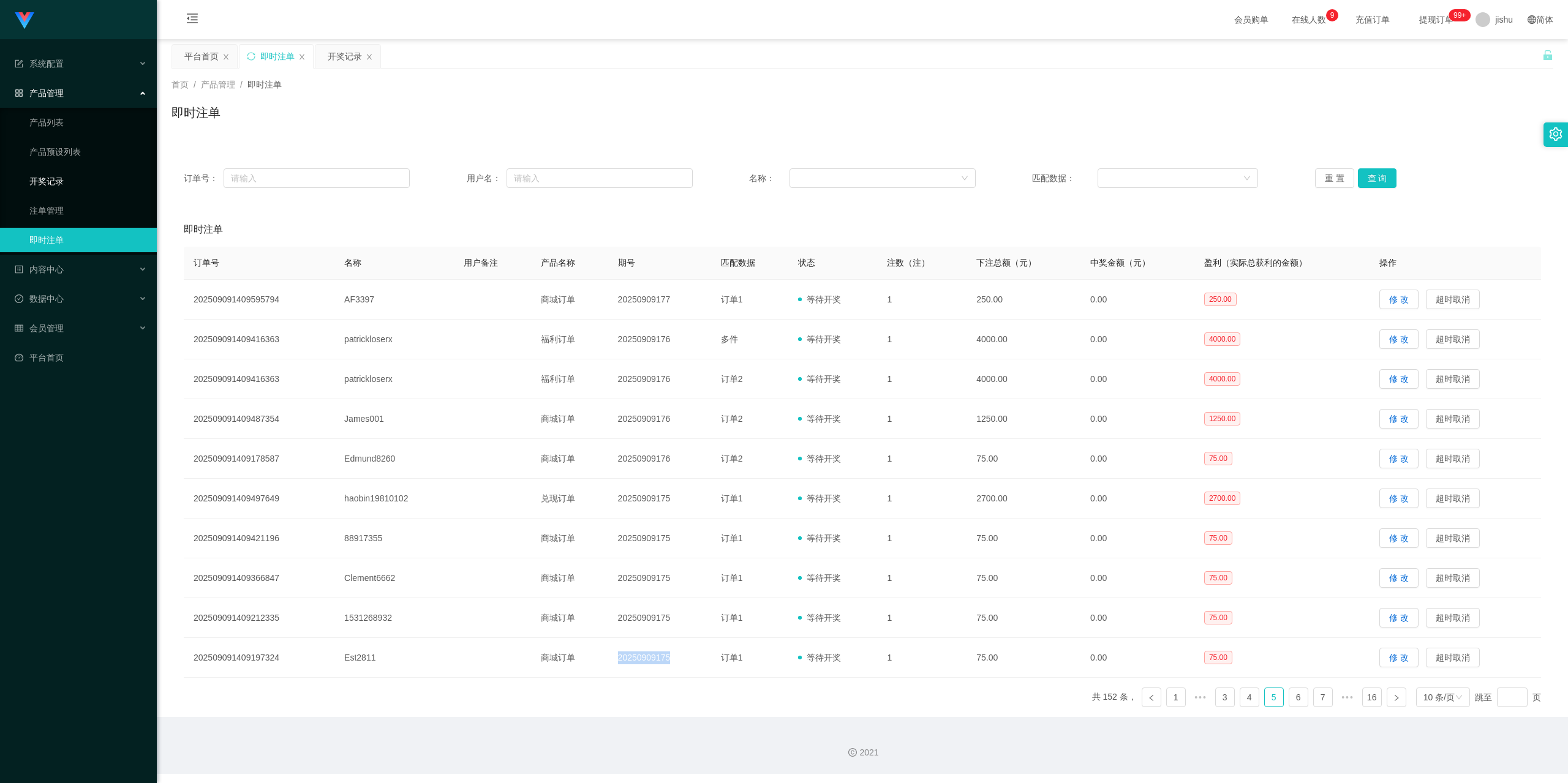
click at [59, 186] on link "开奖记录" at bounding box center [88, 181] width 118 height 25
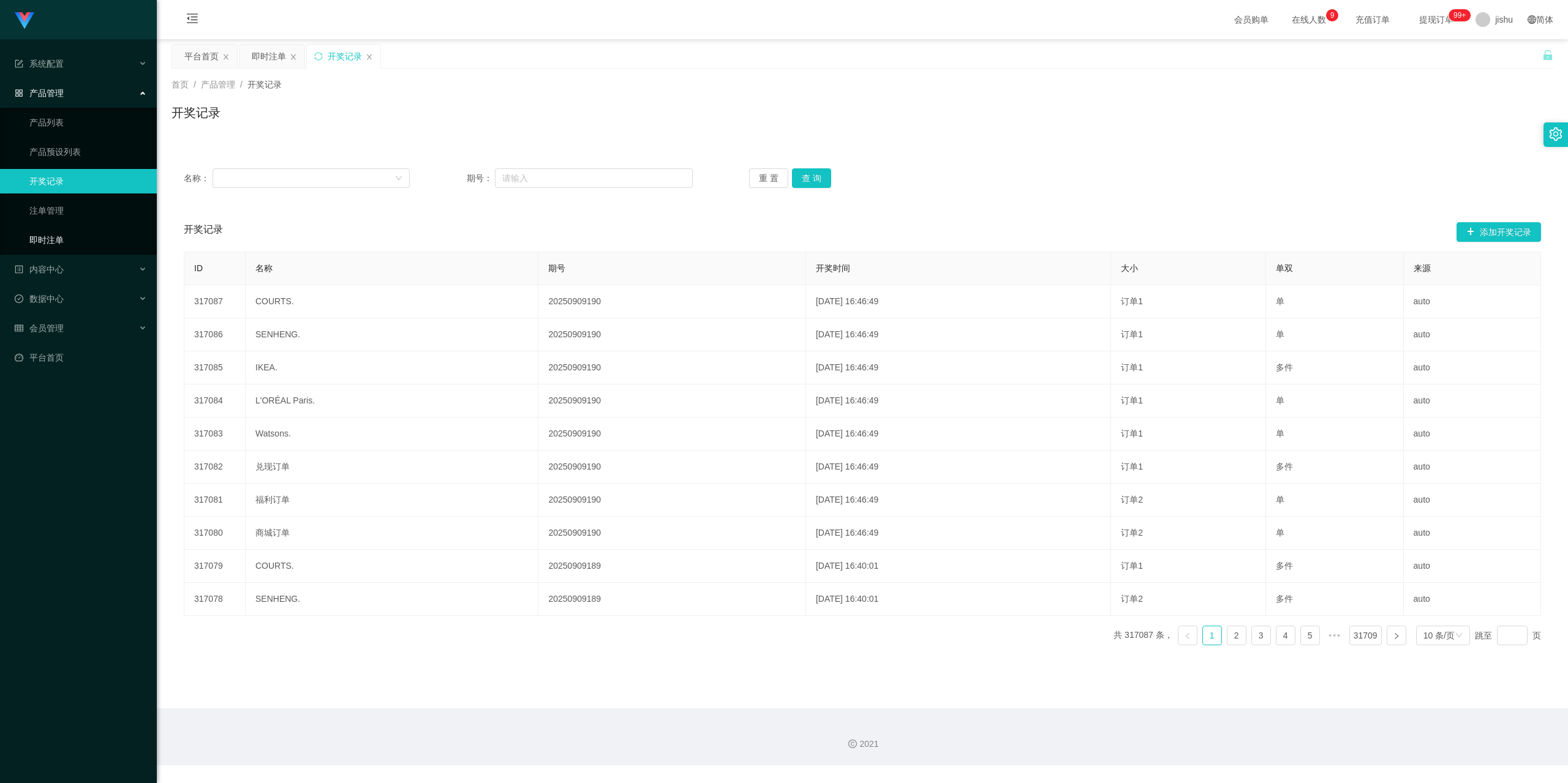
click at [64, 239] on link "即时注单" at bounding box center [88, 240] width 118 height 25
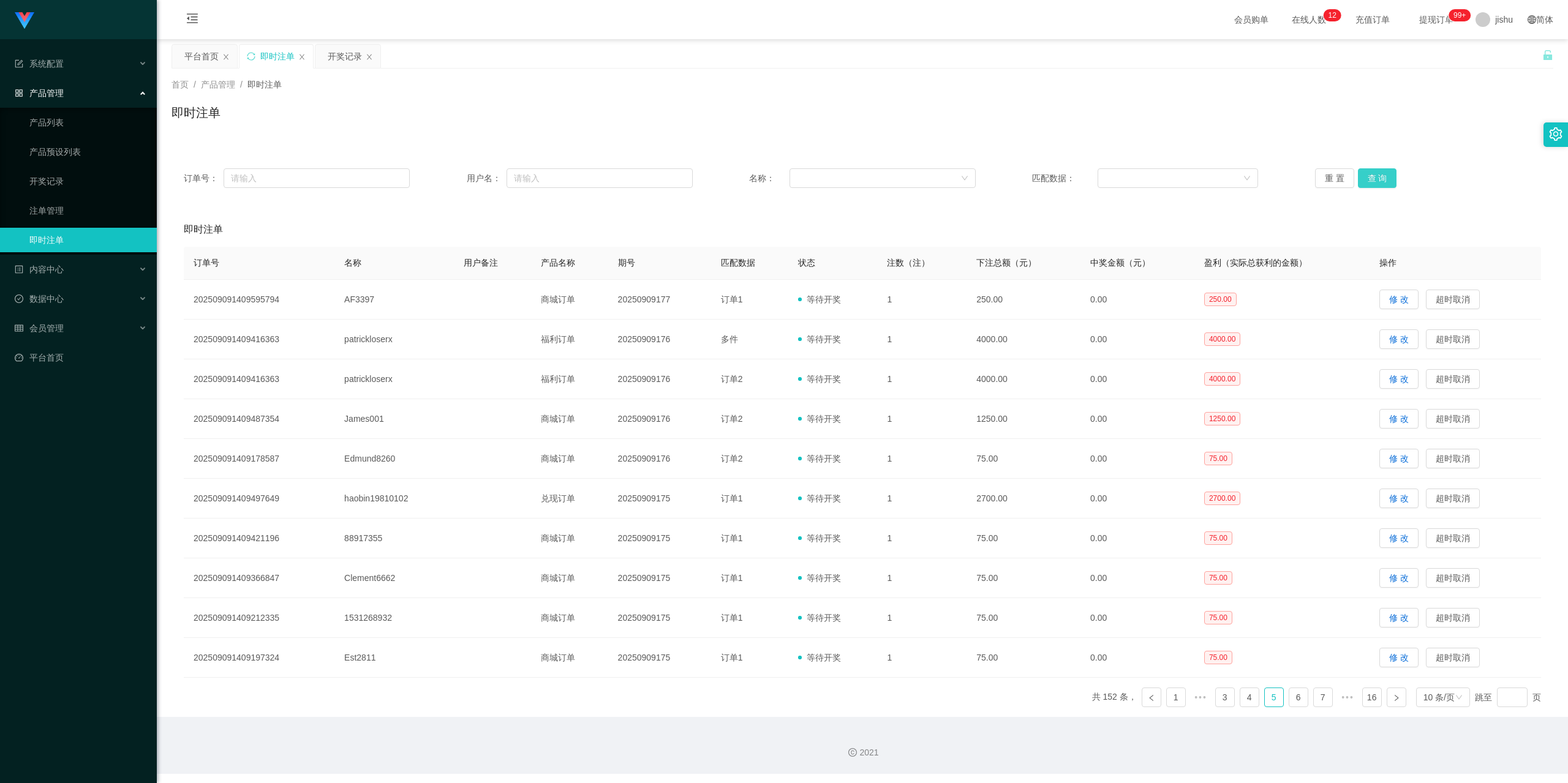
click at [1379, 180] on button "查 询" at bounding box center [1377, 178] width 39 height 20
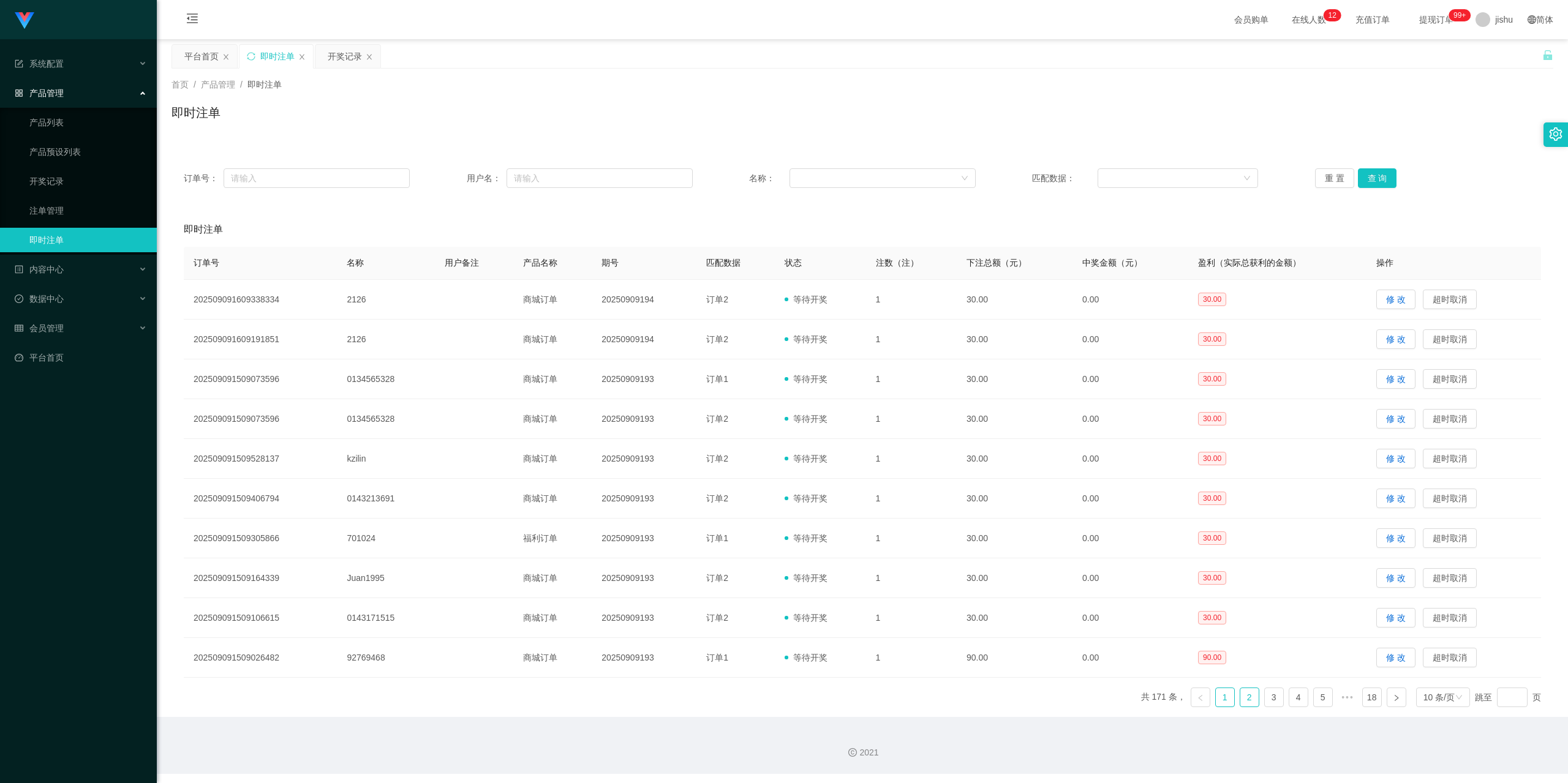
click at [1251, 691] on link "2" at bounding box center [1250, 698] width 18 height 18
